Goal: Transaction & Acquisition: Purchase product/service

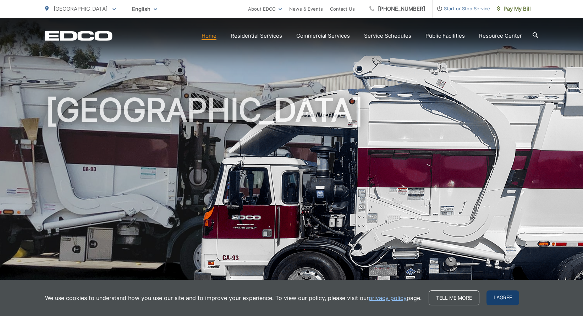
click at [501, 294] on span "I agree" at bounding box center [503, 297] width 33 height 15
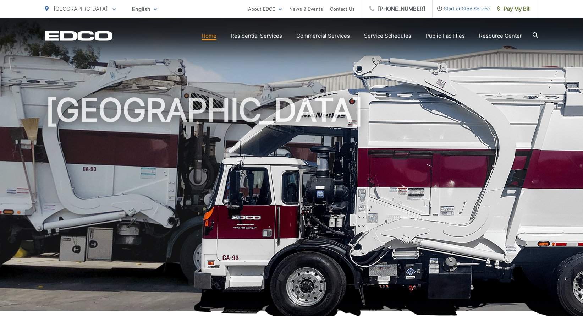
click at [258, 174] on h1 "[GEOGRAPHIC_DATA]" at bounding box center [292, 204] width 494 height 225
click at [521, 9] on span "Pay My Bill" at bounding box center [514, 9] width 34 height 9
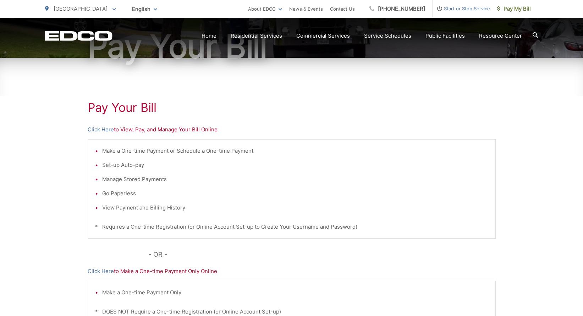
scroll to position [107, 0]
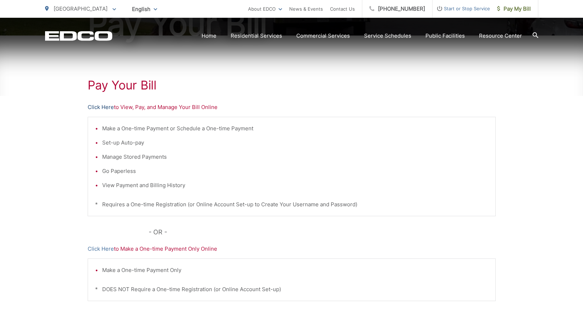
click at [102, 108] on link "Click Here" at bounding box center [101, 107] width 26 height 9
